Goal: Find contact information

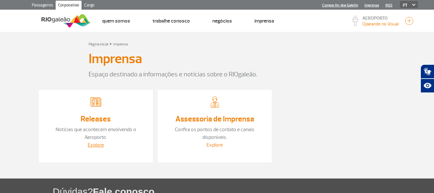
click at [215, 145] on link "Explore" at bounding box center [215, 144] width 16 height 6
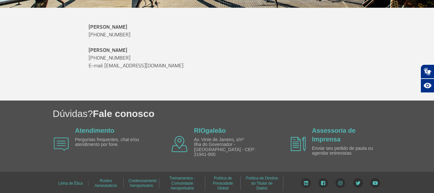
scroll to position [96, 0]
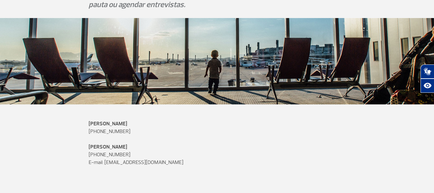
drag, startPoint x: 182, startPoint y: 163, endPoint x: 105, endPoint y: 163, distance: 76.8
click at [105, 163] on p "E-mail: [EMAIL_ADDRESS][DOMAIN_NAME]" at bounding box center [217, 162] width 257 height 8
copy p "[EMAIL_ADDRESS][DOMAIN_NAME]"
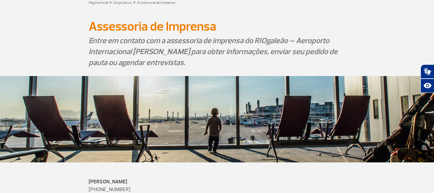
scroll to position [0, 0]
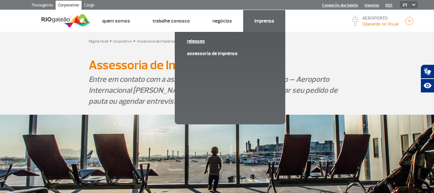
click at [192, 43] on link "Releases" at bounding box center [230, 41] width 86 height 7
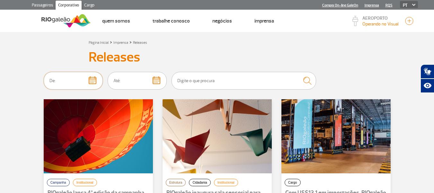
click at [65, 76] on input "text" at bounding box center [73, 81] width 59 height 18
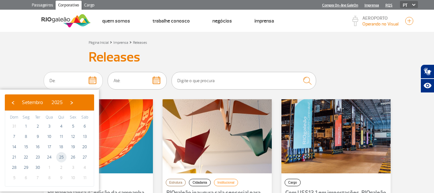
click at [64, 156] on span "25" at bounding box center [61, 157] width 10 height 10
type input "[DATE]"
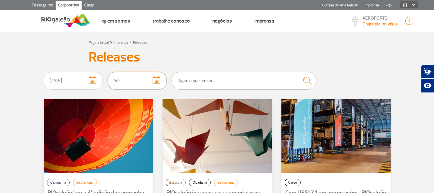
click at [139, 81] on input "text" at bounding box center [137, 81] width 59 height 18
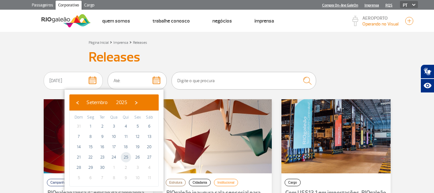
click at [125, 158] on span "25" at bounding box center [126, 157] width 10 height 10
type input "[DATE]"
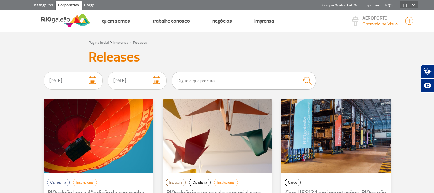
click at [315, 78] on img "submit" at bounding box center [307, 81] width 14 height 14
